Goal: Task Accomplishment & Management: Complete application form

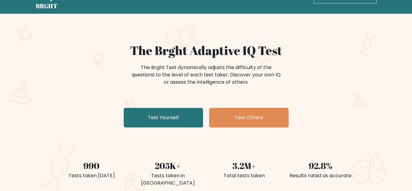
scroll to position [31, 0]
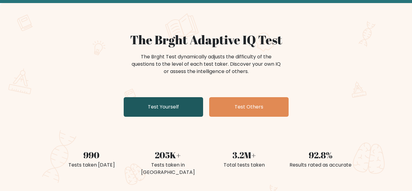
click at [178, 111] on link "Test Yourself" at bounding box center [163, 107] width 79 height 20
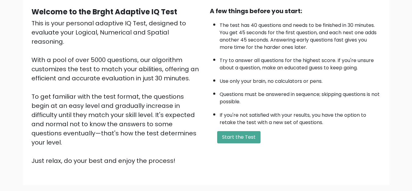
scroll to position [61, 0]
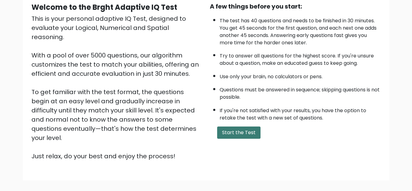
click at [226, 134] on button "Start the Test" at bounding box center [238, 132] width 43 height 12
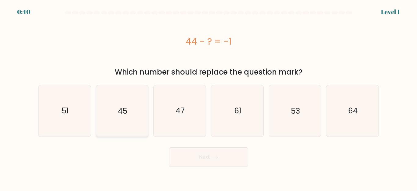
click at [133, 110] on icon "45" at bounding box center [122, 110] width 51 height 51
click at [209, 97] on input "b. 45" at bounding box center [209, 97] width 0 height 2
radio input "true"
click at [229, 156] on button "Next" at bounding box center [208, 157] width 79 height 20
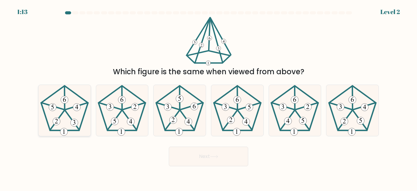
click at [60, 117] on 340 at bounding box center [57, 121] width 14 height 20
click at [209, 97] on input "a." at bounding box center [209, 97] width 0 height 2
radio input "true"
click at [241, 161] on button "Next" at bounding box center [208, 157] width 79 height 20
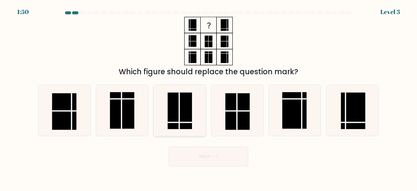
click at [177, 113] on rect at bounding box center [180, 111] width 24 height 37
click at [209, 97] on input "c." at bounding box center [209, 97] width 0 height 2
radio input "true"
click at [218, 156] on icon at bounding box center [213, 156] width 7 height 3
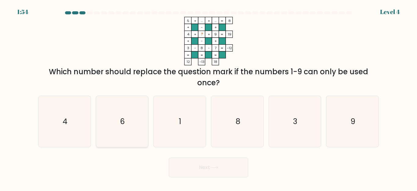
click at [146, 108] on icon "6" at bounding box center [122, 121] width 51 height 51
click at [209, 97] on input "b. 6" at bounding box center [209, 97] width 0 height 2
radio input "true"
click at [226, 165] on button "Next" at bounding box center [208, 168] width 79 height 20
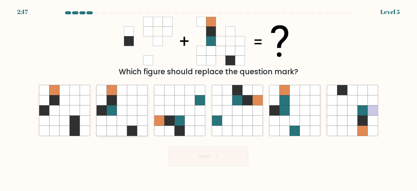
click at [134, 112] on icon at bounding box center [132, 110] width 10 height 10
click at [209, 97] on input "b." at bounding box center [209, 97] width 0 height 2
radio input "true"
click at [237, 156] on button "Next" at bounding box center [208, 157] width 79 height 20
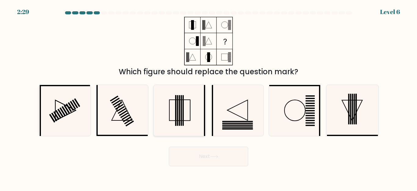
click at [175, 110] on icon at bounding box center [179, 110] width 51 height 51
click at [209, 97] on input "c." at bounding box center [209, 97] width 0 height 2
radio input "true"
drag, startPoint x: 193, startPoint y: 158, endPoint x: 79, endPoint y: 163, distance: 115.0
click at [79, 163] on div "Next" at bounding box center [209, 155] width 348 height 23
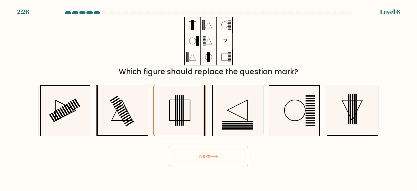
click at [206, 159] on button "Next" at bounding box center [208, 157] width 79 height 20
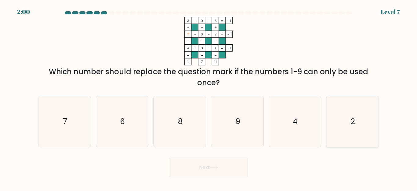
click at [351, 118] on text "2" at bounding box center [353, 121] width 4 height 11
click at [209, 97] on input "f. 2" at bounding box center [209, 97] width 0 height 2
radio input "true"
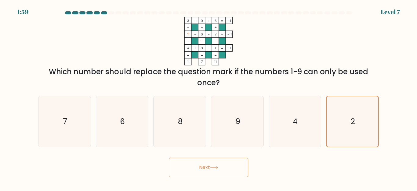
click at [199, 170] on button "Next" at bounding box center [208, 168] width 79 height 20
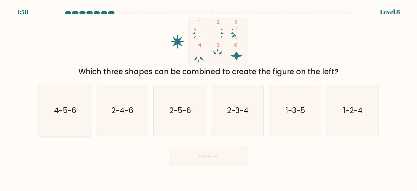
click at [75, 105] on icon "4-5-6" at bounding box center [64, 110] width 51 height 51
click at [209, 97] on input "a. 4-5-6" at bounding box center [209, 97] width 0 height 2
radio input "true"
click at [198, 159] on button "Next" at bounding box center [208, 157] width 79 height 20
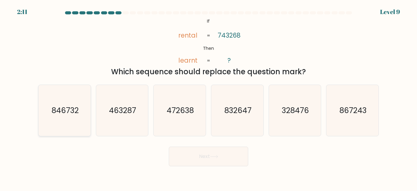
click at [57, 118] on icon "846732" at bounding box center [64, 110] width 51 height 51
click at [209, 97] on input "a. 846732" at bounding box center [209, 97] width 0 height 2
radio input "true"
click at [210, 161] on button "Next" at bounding box center [208, 157] width 79 height 20
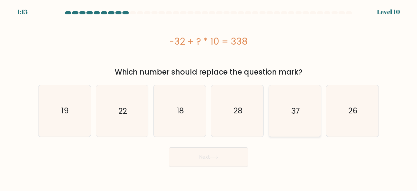
click at [311, 119] on icon "37" at bounding box center [294, 110] width 51 height 51
click at [209, 97] on input "e. 37" at bounding box center [209, 97] width 0 height 2
radio input "true"
click at [226, 160] on button "Next" at bounding box center [208, 157] width 79 height 20
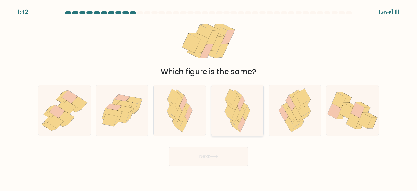
click at [229, 116] on icon at bounding box center [230, 116] width 10 height 11
click at [209, 97] on input "d." at bounding box center [209, 97] width 0 height 2
radio input "true"
click at [211, 155] on button "Next" at bounding box center [208, 157] width 79 height 20
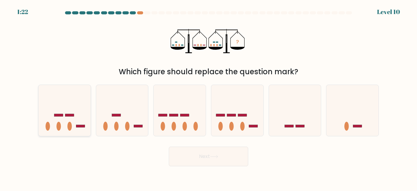
click at [47, 113] on icon at bounding box center [64, 110] width 52 height 43
click at [209, 97] on input "a." at bounding box center [209, 97] width 0 height 2
radio input "true"
click at [128, 126] on ellipse at bounding box center [127, 126] width 5 height 9
click at [209, 97] on input "b." at bounding box center [209, 97] width 0 height 2
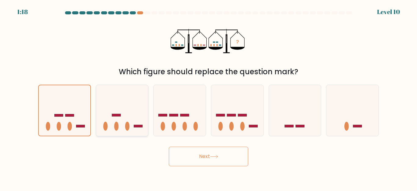
radio input "true"
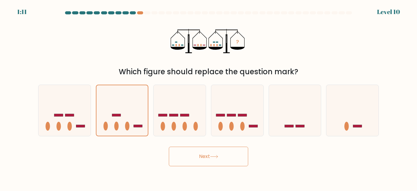
click at [204, 156] on button "Next" at bounding box center [208, 157] width 79 height 20
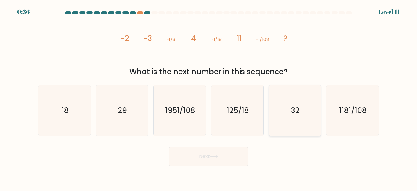
click at [302, 118] on icon "32" at bounding box center [294, 110] width 51 height 51
click at [209, 97] on input "e. 32" at bounding box center [209, 97] width 0 height 2
radio input "true"
click at [210, 159] on button "Next" at bounding box center [208, 157] width 79 height 20
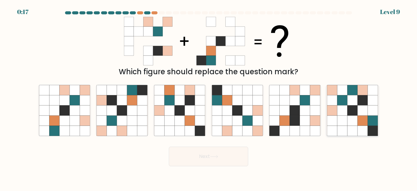
click at [354, 115] on icon at bounding box center [353, 110] width 10 height 10
click at [209, 97] on input "f." at bounding box center [209, 97] width 0 height 2
radio input "true"
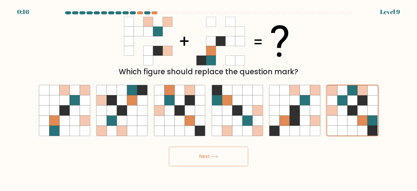
click at [219, 159] on button "Next" at bounding box center [208, 157] width 79 height 20
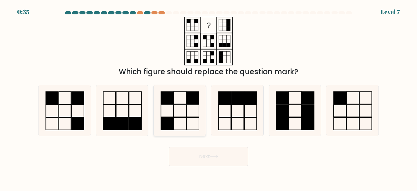
click at [188, 120] on icon at bounding box center [179, 110] width 51 height 51
click at [209, 97] on input "c." at bounding box center [209, 97] width 0 height 2
radio input "true"
click at [197, 153] on button "Next" at bounding box center [208, 157] width 79 height 20
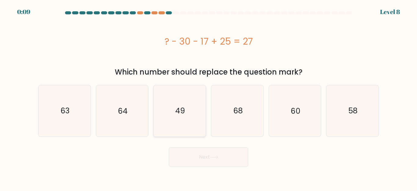
click at [189, 113] on icon "49" at bounding box center [179, 110] width 51 height 51
click at [209, 97] on input "c. 49" at bounding box center [209, 97] width 0 height 2
radio input "true"
click at [190, 154] on button "Next" at bounding box center [208, 157] width 79 height 20
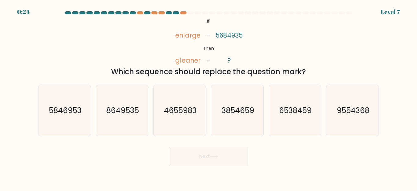
click at [210, 102] on div "d. 3854659" at bounding box center [238, 111] width 58 height 52
click at [222, 102] on icon "3854659" at bounding box center [237, 110] width 51 height 51
click at [209, 97] on input "d. 3854659" at bounding box center [209, 97] width 0 height 2
radio input "true"
click at [214, 156] on icon at bounding box center [214, 156] width 8 height 3
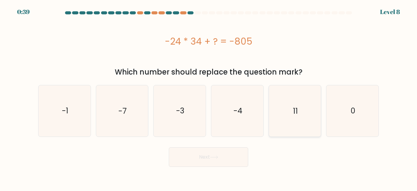
click at [290, 113] on icon "11" at bounding box center [294, 110] width 51 height 51
click at [209, 97] on input "e. 11" at bounding box center [209, 97] width 0 height 2
radio input "true"
click at [222, 158] on button "Next" at bounding box center [208, 157] width 79 height 20
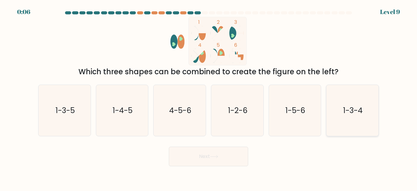
click at [351, 106] on text "1-3-4" at bounding box center [353, 110] width 20 height 11
click at [209, 97] on input "f. 1-3-4" at bounding box center [209, 97] width 0 height 2
radio input "true"
click at [239, 150] on button "Next" at bounding box center [208, 157] width 79 height 20
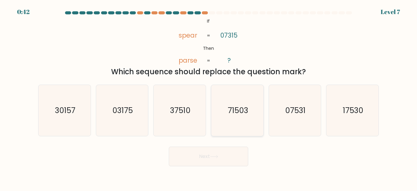
click at [257, 101] on icon "71503" at bounding box center [237, 110] width 51 height 51
click at [209, 97] on input "d. 71503" at bounding box center [209, 97] width 0 height 2
radio input "true"
click at [223, 152] on button "Next" at bounding box center [208, 157] width 79 height 20
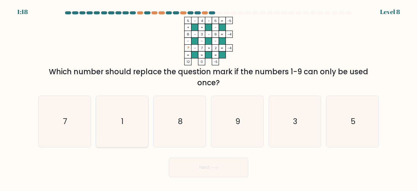
click at [134, 125] on icon "1" at bounding box center [122, 121] width 51 height 51
click at [209, 97] on input "b. 1" at bounding box center [209, 97] width 0 height 2
radio input "true"
click at [195, 171] on button "Next" at bounding box center [208, 168] width 79 height 20
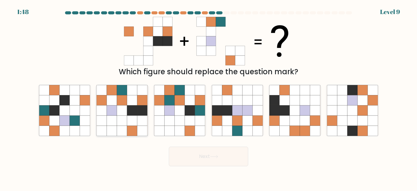
click at [112, 129] on icon at bounding box center [112, 131] width 10 height 10
click at [209, 97] on input "b." at bounding box center [209, 97] width 0 height 2
radio input "true"
click at [236, 166] on body "1:47 Level 9" at bounding box center [208, 95] width 417 height 191
click at [221, 160] on button "Next" at bounding box center [208, 157] width 79 height 20
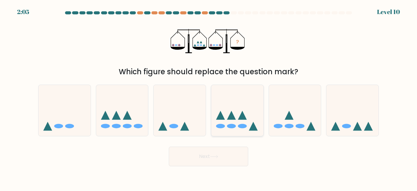
click at [233, 111] on icon at bounding box center [237, 110] width 52 height 43
click at [209, 97] on input "d." at bounding box center [209, 97] width 0 height 2
radio input "true"
click at [209, 163] on button "Next" at bounding box center [208, 157] width 79 height 20
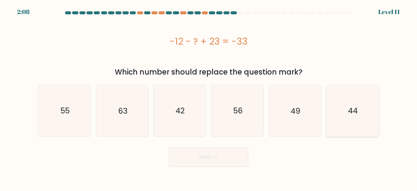
click at [353, 112] on text "44" at bounding box center [353, 110] width 10 height 11
click at [209, 97] on input "f. 44" at bounding box center [209, 97] width 0 height 2
radio input "true"
click at [187, 162] on button "Next" at bounding box center [208, 157] width 79 height 20
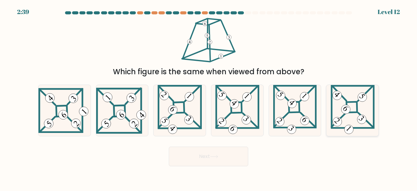
click at [348, 113] on 871 at bounding box center [345, 109] width 13 height 13
click at [209, 97] on input "f." at bounding box center [209, 97] width 0 height 2
radio input "true"
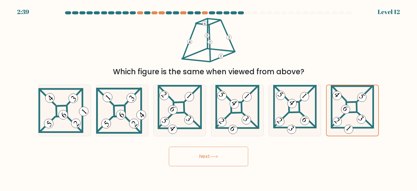
click at [218, 155] on icon at bounding box center [214, 156] width 8 height 3
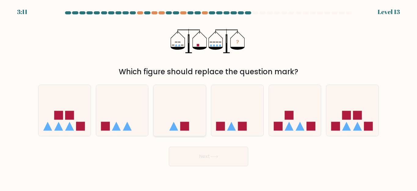
click at [176, 125] on icon at bounding box center [174, 126] width 9 height 9
click at [209, 97] on input "c." at bounding box center [209, 97] width 0 height 2
radio input "true"
click at [194, 160] on button "Next" at bounding box center [208, 157] width 79 height 20
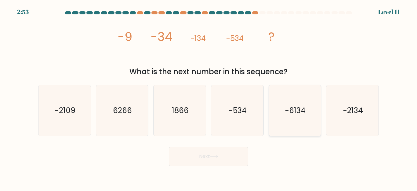
click at [303, 111] on text "-6134" at bounding box center [295, 110] width 20 height 11
click at [209, 97] on input "e. -6134" at bounding box center [209, 97] width 0 height 2
radio input "true"
click at [206, 152] on button "Next" at bounding box center [208, 157] width 79 height 20
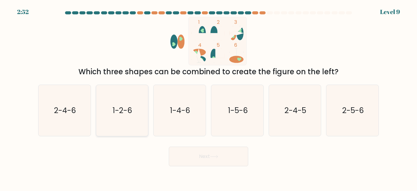
click at [113, 103] on icon "1-2-6" at bounding box center [122, 110] width 51 height 51
click at [209, 97] on input "b. 1-2-6" at bounding box center [209, 97] width 0 height 2
radio input "true"
click at [204, 159] on button "Next" at bounding box center [208, 157] width 79 height 20
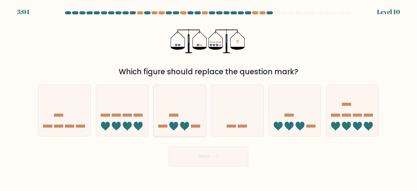
click at [179, 121] on icon at bounding box center [180, 110] width 52 height 43
click at [209, 97] on input "c." at bounding box center [209, 97] width 0 height 2
radio input "true"
click at [207, 152] on button "Next" at bounding box center [208, 157] width 79 height 20
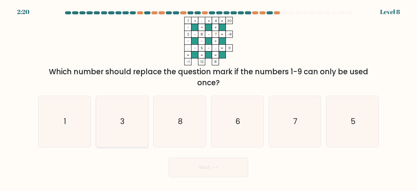
click at [132, 119] on icon "3" at bounding box center [122, 121] width 51 height 51
click at [209, 97] on input "b. 3" at bounding box center [209, 97] width 0 height 2
radio input "true"
click at [203, 165] on button "Next" at bounding box center [208, 168] width 79 height 20
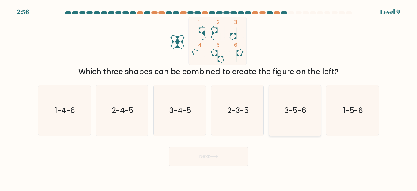
click at [305, 117] on icon "3-5-6" at bounding box center [294, 110] width 51 height 51
click at [209, 97] on input "e. 3-5-6" at bounding box center [209, 97] width 0 height 2
radio input "true"
click at [225, 159] on button "Next" at bounding box center [208, 157] width 79 height 20
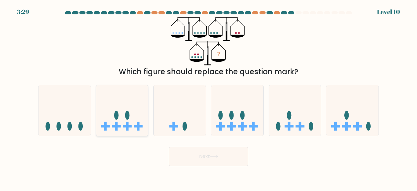
click at [106, 117] on icon at bounding box center [122, 110] width 52 height 43
click at [209, 97] on input "b." at bounding box center [209, 97] width 0 height 2
radio input "true"
click at [183, 158] on button "Next" at bounding box center [208, 157] width 79 height 20
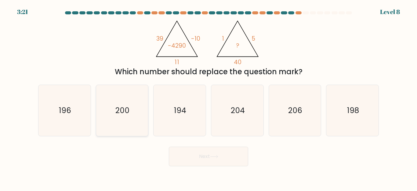
click at [121, 119] on icon "200" at bounding box center [122, 110] width 51 height 51
click at [209, 97] on input "b. 200" at bounding box center [209, 97] width 0 height 2
radio input "true"
click at [181, 148] on button "Next" at bounding box center [208, 157] width 79 height 20
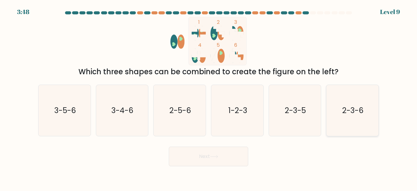
click at [336, 114] on icon "2-3-6" at bounding box center [352, 110] width 51 height 51
click at [209, 97] on input "f. 2-3-6" at bounding box center [209, 97] width 0 height 2
radio input "true"
click at [206, 171] on body "3:47 Level 9" at bounding box center [208, 95] width 417 height 191
click at [209, 162] on button "Next" at bounding box center [208, 157] width 79 height 20
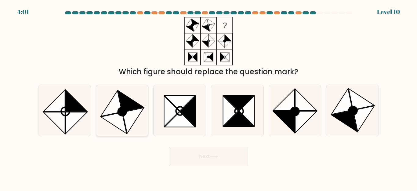
click at [121, 105] on icon at bounding box center [111, 104] width 21 height 26
click at [209, 97] on input "b." at bounding box center [209, 97] width 0 height 2
radio input "true"
click at [222, 159] on button "Next" at bounding box center [208, 157] width 79 height 20
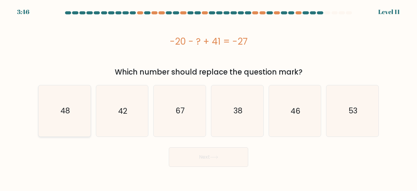
click at [75, 123] on icon "48" at bounding box center [64, 110] width 51 height 51
click at [209, 97] on input "a. 48" at bounding box center [209, 97] width 0 height 2
radio input "true"
click at [197, 162] on button "Next" at bounding box center [208, 157] width 79 height 20
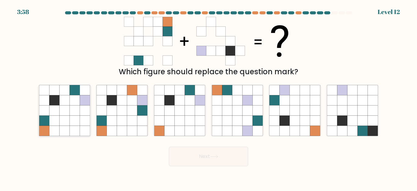
click at [63, 113] on icon at bounding box center [65, 110] width 10 height 10
click at [209, 97] on input "a." at bounding box center [209, 97] width 0 height 2
radio input "true"
click at [205, 157] on button "Next" at bounding box center [208, 157] width 79 height 20
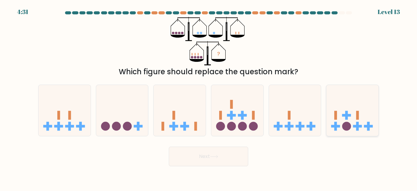
click at [358, 125] on rect at bounding box center [358, 126] width 3 height 9
click at [209, 97] on input "f." at bounding box center [209, 97] width 0 height 2
radio input "true"
click at [213, 163] on button "Next" at bounding box center [208, 157] width 79 height 20
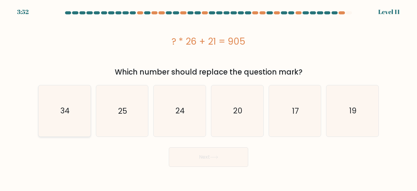
click at [54, 130] on icon "34" at bounding box center [64, 110] width 51 height 51
click at [209, 97] on input "a. 34" at bounding box center [209, 97] width 0 height 2
radio input "true"
click at [201, 163] on button "Next" at bounding box center [208, 157] width 79 height 20
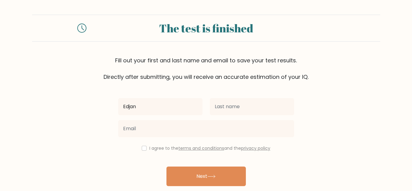
type input "Edjan"
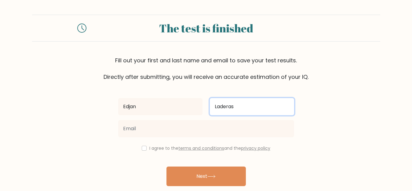
type input "Laderas"
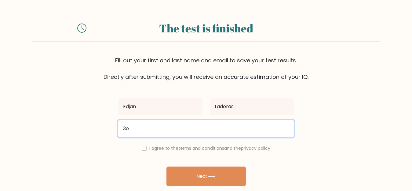
type input "3"
type input "[EMAIL_ADDRESS][DOMAIN_NAME]"
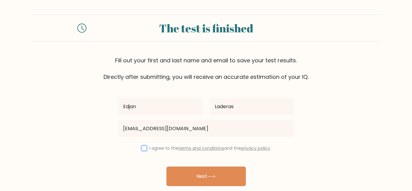
click at [143, 148] on input "checkbox" at bounding box center [144, 148] width 5 height 5
checkbox input "true"
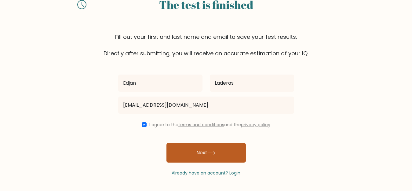
click at [192, 152] on button "Next" at bounding box center [205, 153] width 79 height 20
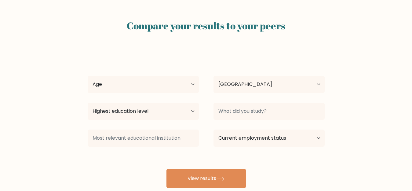
select select "PH"
click at [149, 84] on select "Age Under [DEMOGRAPHIC_DATA] [DEMOGRAPHIC_DATA] [DEMOGRAPHIC_DATA] [DEMOGRAPHIC…" at bounding box center [143, 84] width 111 height 17
select select "25_34"
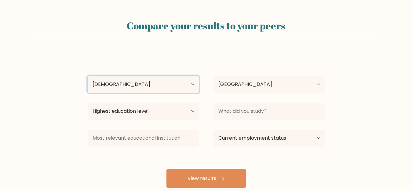
click at [88, 76] on select "Age Under [DEMOGRAPHIC_DATA] [DEMOGRAPHIC_DATA] [DEMOGRAPHIC_DATA] [DEMOGRAPHIC…" at bounding box center [143, 84] width 111 height 17
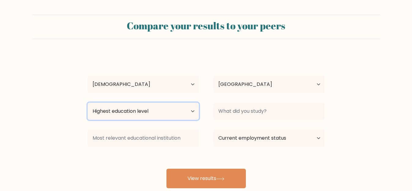
click at [172, 111] on select "Highest education level No schooling Primary Lower Secondary Upper Secondary Oc…" at bounding box center [143, 111] width 111 height 17
select select "bachelors_degree"
click at [88, 103] on select "Highest education level No schooling Primary Lower Secondary Upper Secondary Oc…" at bounding box center [143, 111] width 111 height 17
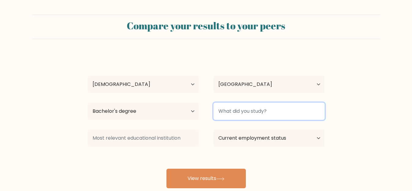
click at [272, 114] on input at bounding box center [269, 111] width 111 height 17
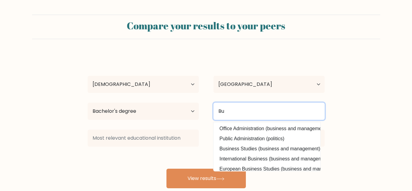
type input "B"
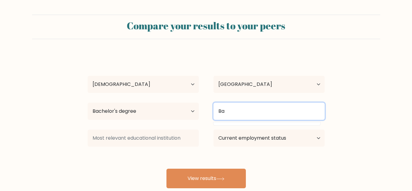
type input "B"
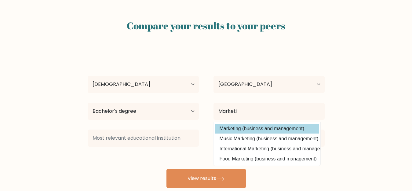
click at [276, 130] on option "Marketing (business and management)" at bounding box center [267, 129] width 104 height 10
type input "Marketing"
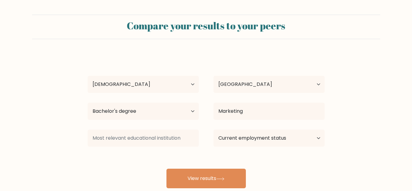
scroll to position [31, 0]
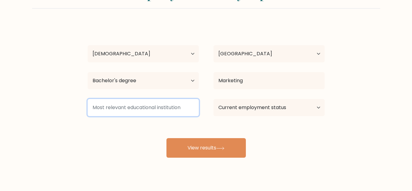
click at [130, 112] on input at bounding box center [143, 107] width 111 height 17
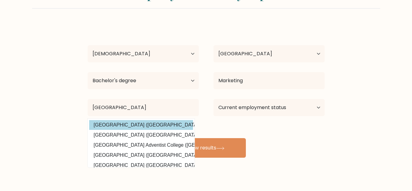
click at [171, 125] on option "Central Luzon State University (Philippines)" at bounding box center [141, 125] width 104 height 10
type input "Central Luzon State University"
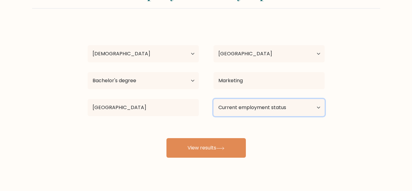
click at [232, 109] on select "Current employment status Employed Student Retired Other / prefer not to answer" at bounding box center [269, 107] width 111 height 17
select select "employed"
click at [214, 99] on select "Current employment status Employed Student Retired Other / prefer not to answer" at bounding box center [269, 107] width 111 height 17
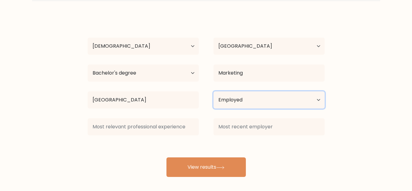
scroll to position [41, 0]
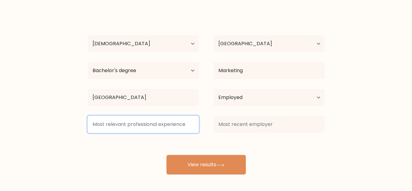
click at [121, 127] on input at bounding box center [143, 124] width 111 height 17
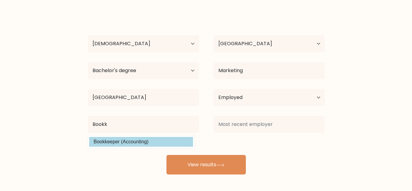
click at [122, 140] on option "Bookkeeper (Accounting)" at bounding box center [141, 142] width 104 height 10
type input "Bookkeeper"
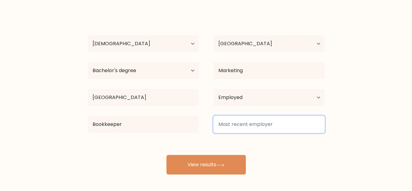
click at [253, 121] on input at bounding box center [269, 124] width 111 height 17
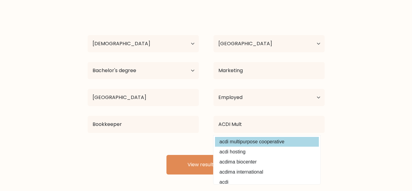
click at [276, 142] on option "acdi multipurpose cooperative" at bounding box center [267, 142] width 104 height 10
type input "acdi multipurpose cooperative"
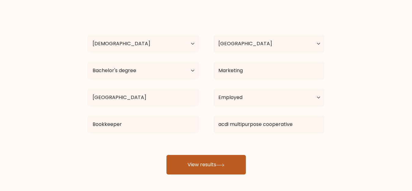
click at [214, 167] on button "View results" at bounding box center [205, 165] width 79 height 20
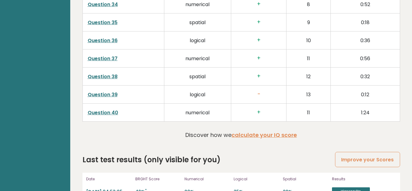
scroll to position [1622, 0]
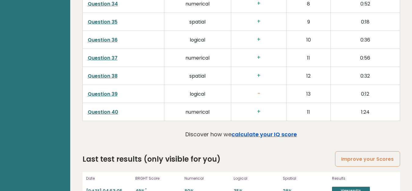
click at [251, 130] on link "calculate your IQ score" at bounding box center [264, 134] width 65 height 8
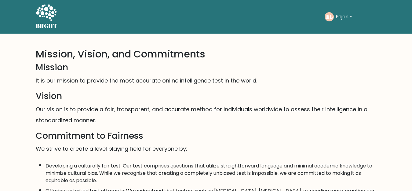
click at [151, 115] on p "Our vision is to provide a fair, transparent, and accurate method for individua…" at bounding box center [206, 115] width 341 height 22
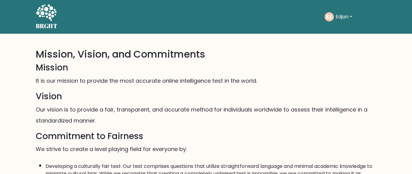
click at [340, 14] on button "Edjan" at bounding box center [344, 17] width 20 height 8
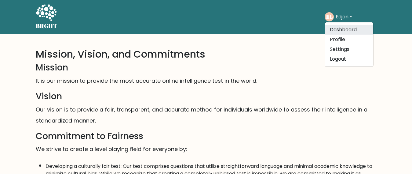
click at [341, 31] on link "Dashboard" at bounding box center [349, 30] width 48 height 10
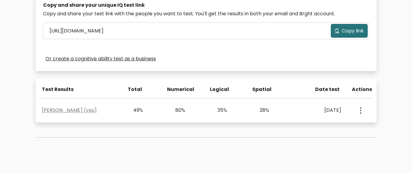
scroll to position [244, 0]
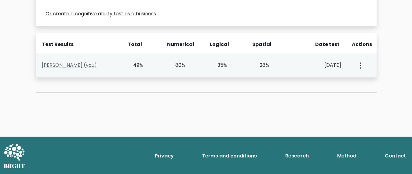
click at [60, 64] on link "[PERSON_NAME] (you)" at bounding box center [69, 64] width 55 height 7
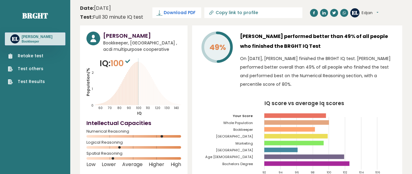
click at [185, 14] on span "Download PDF" at bounding box center [180, 12] width 32 height 6
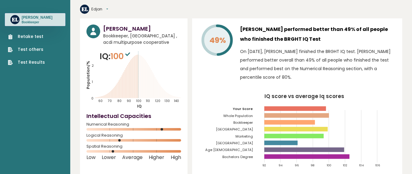
scroll to position [31, 0]
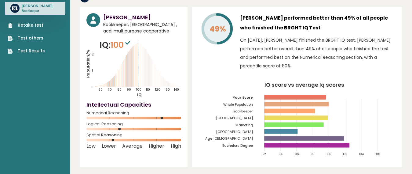
click at [24, 50] on link "Test Results" at bounding box center [26, 51] width 37 height 6
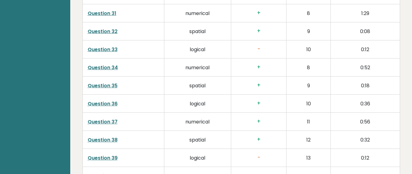
scroll to position [1640, 0]
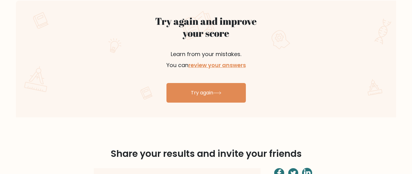
scroll to position [367, 0]
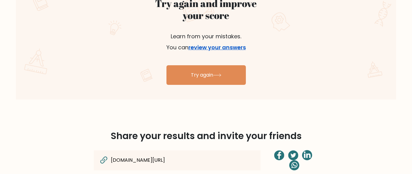
click at [206, 47] on link "review your answers" at bounding box center [216, 47] width 57 height 8
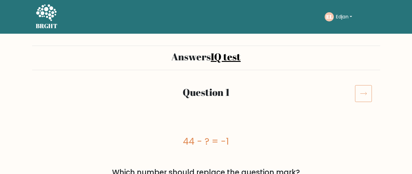
click at [357, 95] on icon at bounding box center [363, 93] width 17 height 17
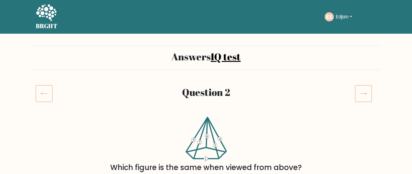
click at [56, 17] on icon at bounding box center [46, 13] width 21 height 18
